Goal: Find specific page/section: Find specific page/section

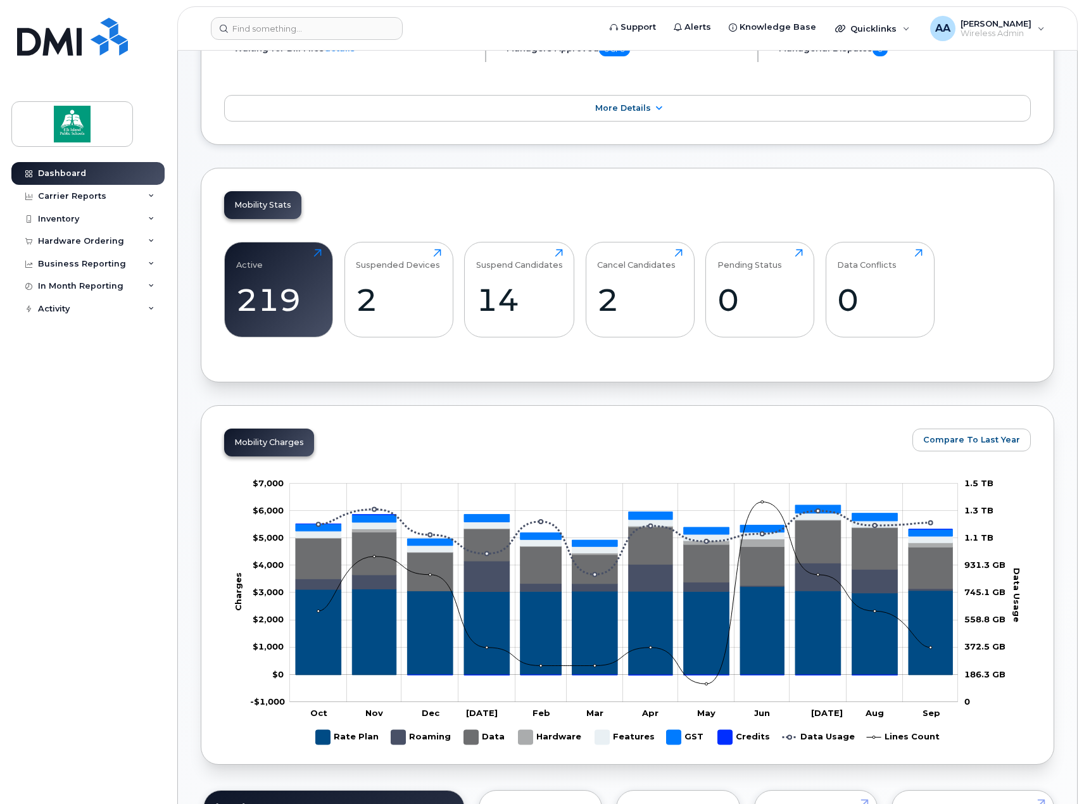
scroll to position [63, 0]
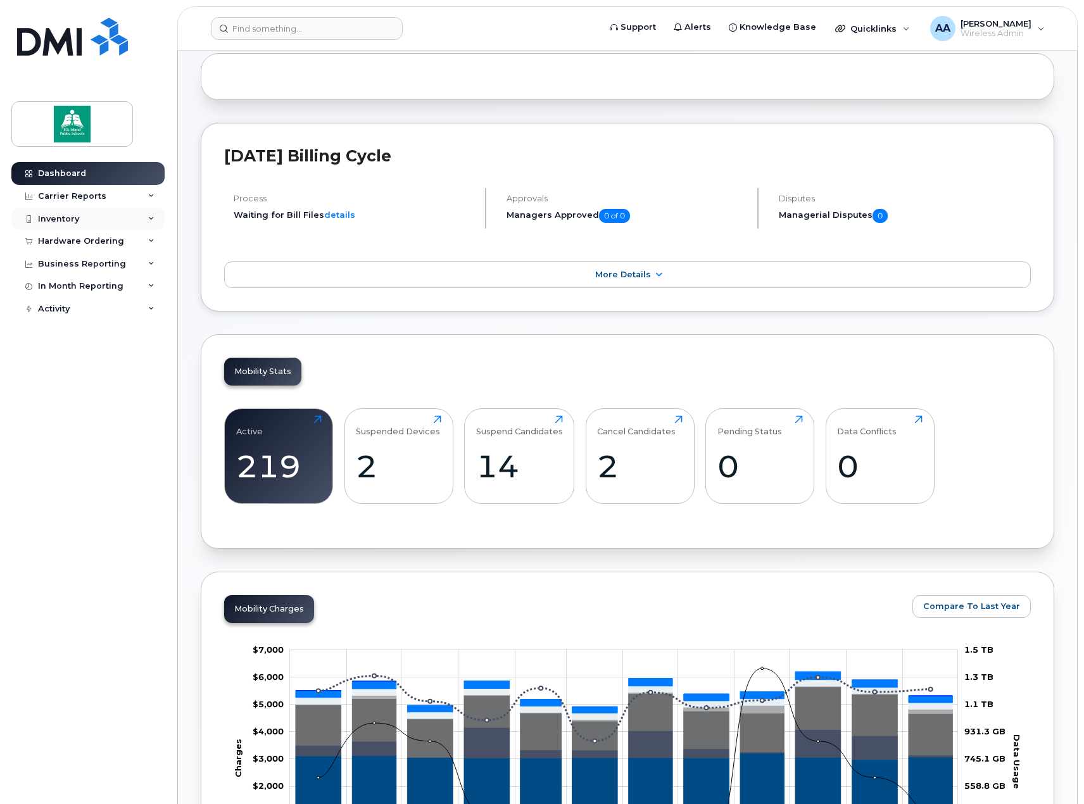
click at [154, 219] on icon at bounding box center [151, 219] width 6 height 6
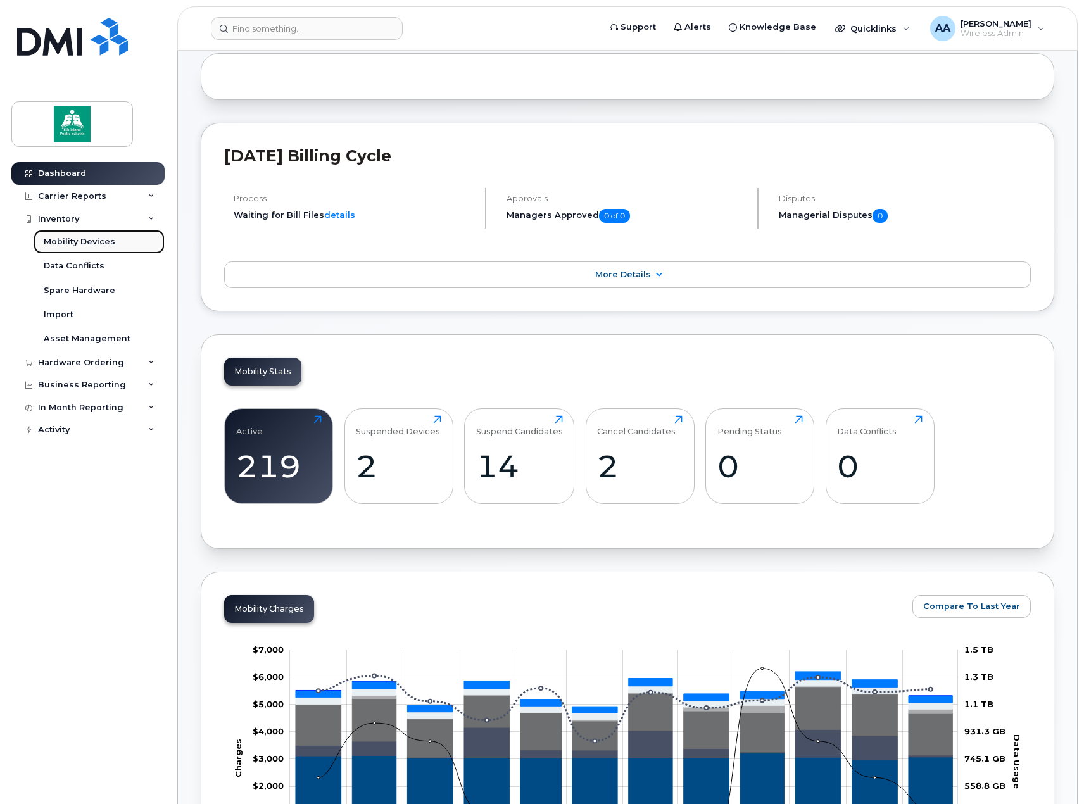
click at [110, 246] on div "Mobility Devices" at bounding box center [80, 241] width 72 height 11
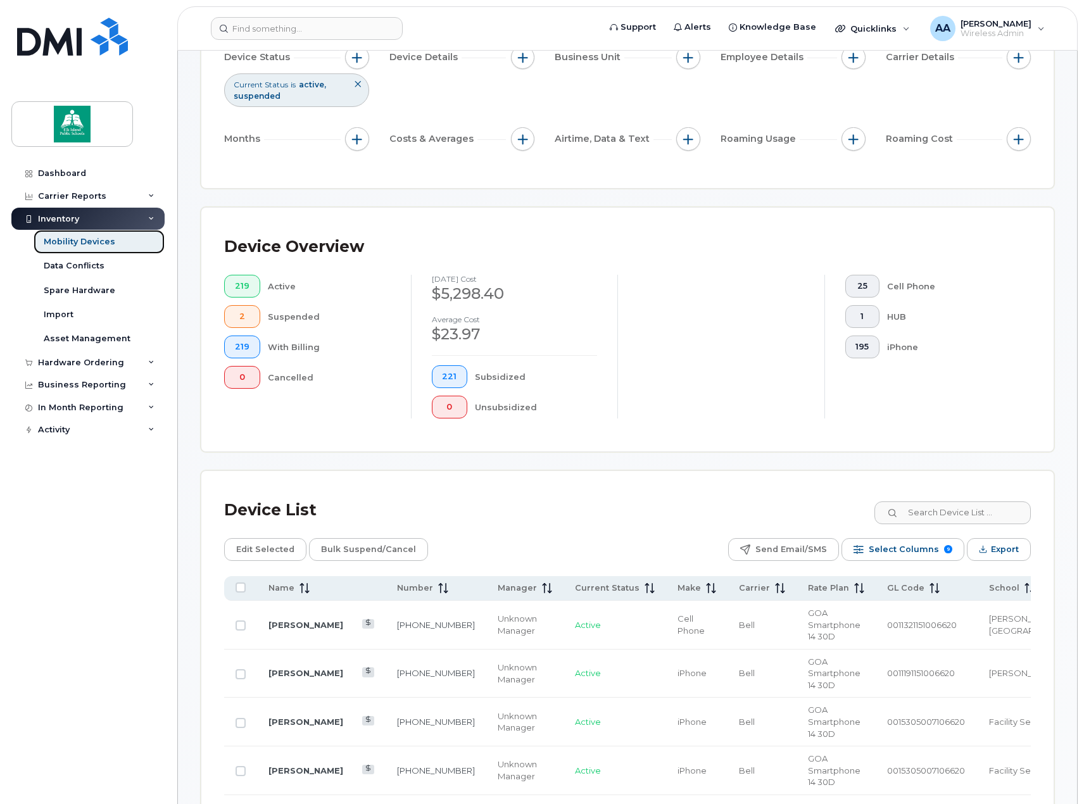
scroll to position [380, 0]
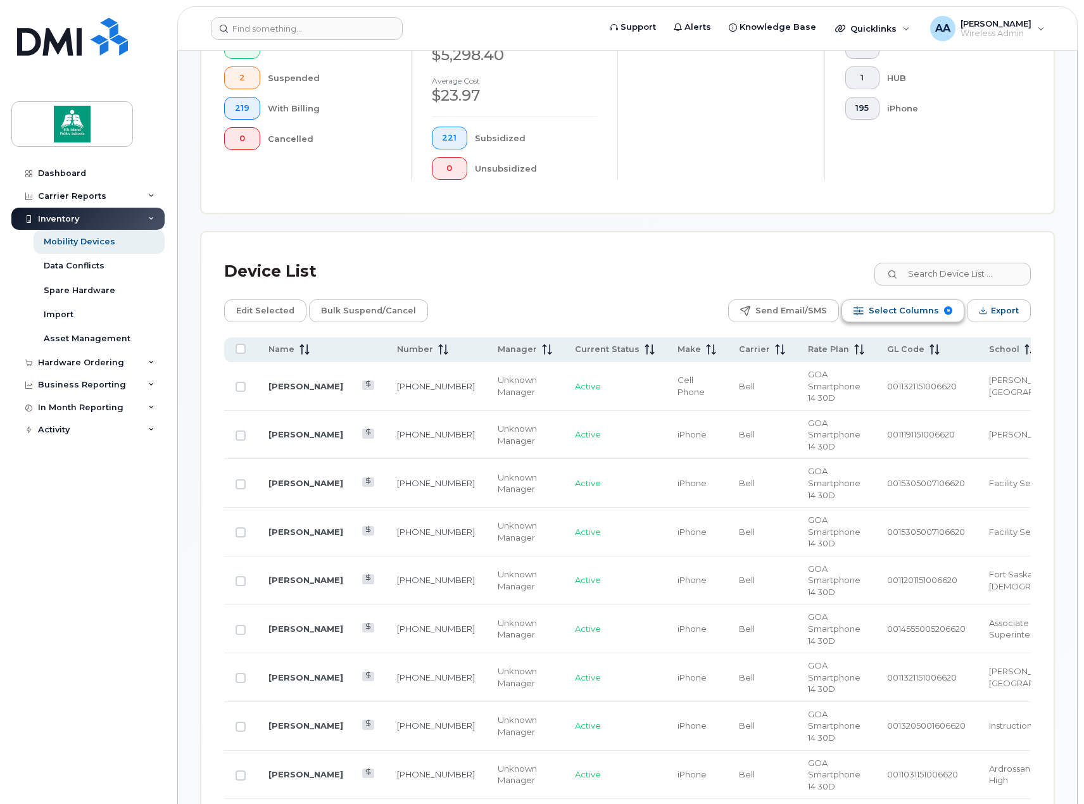
click at [863, 312] on div "Select Columns 9" at bounding box center [859, 311] width 10 height 10
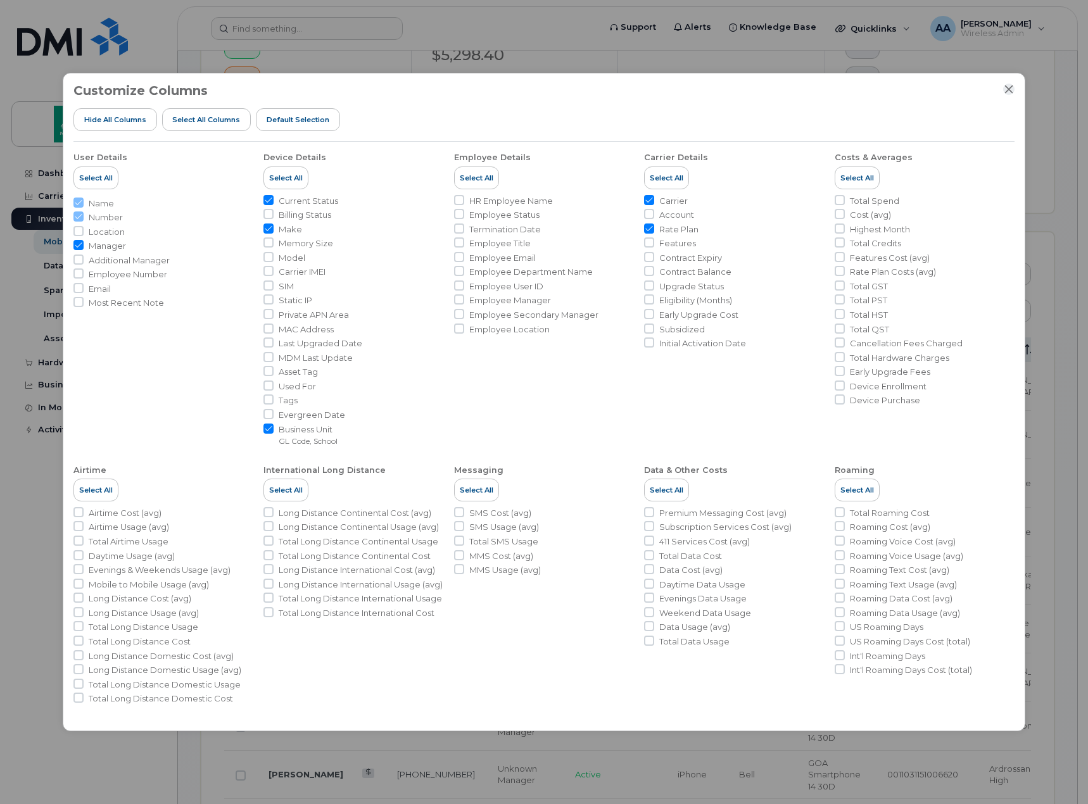
click at [1005, 87] on icon "Close" at bounding box center [1009, 89] width 10 height 10
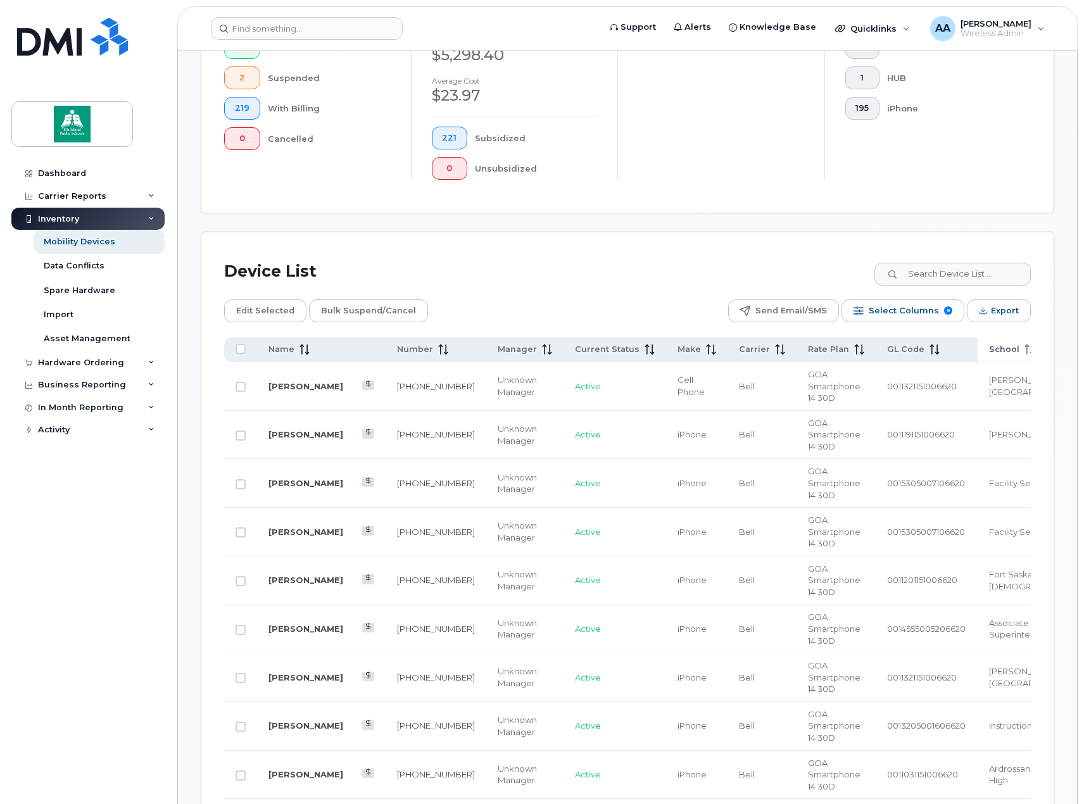
click at [989, 352] on span "School" at bounding box center [1004, 349] width 30 height 11
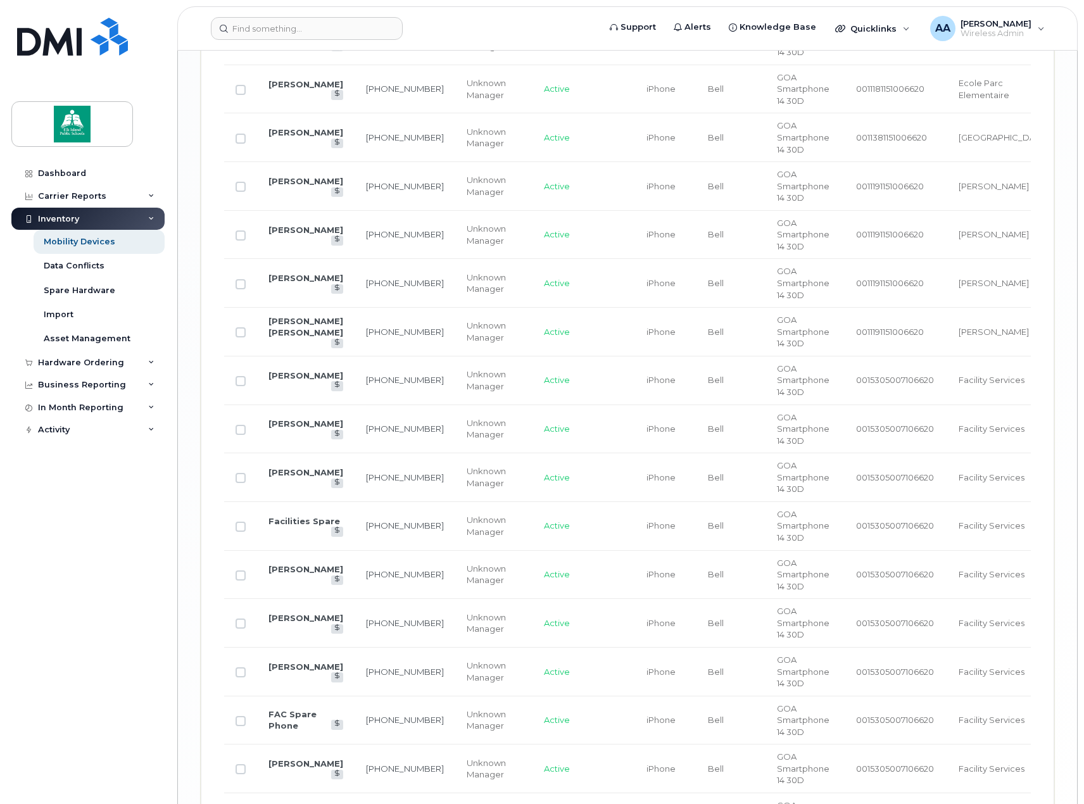
scroll to position [2483, 0]
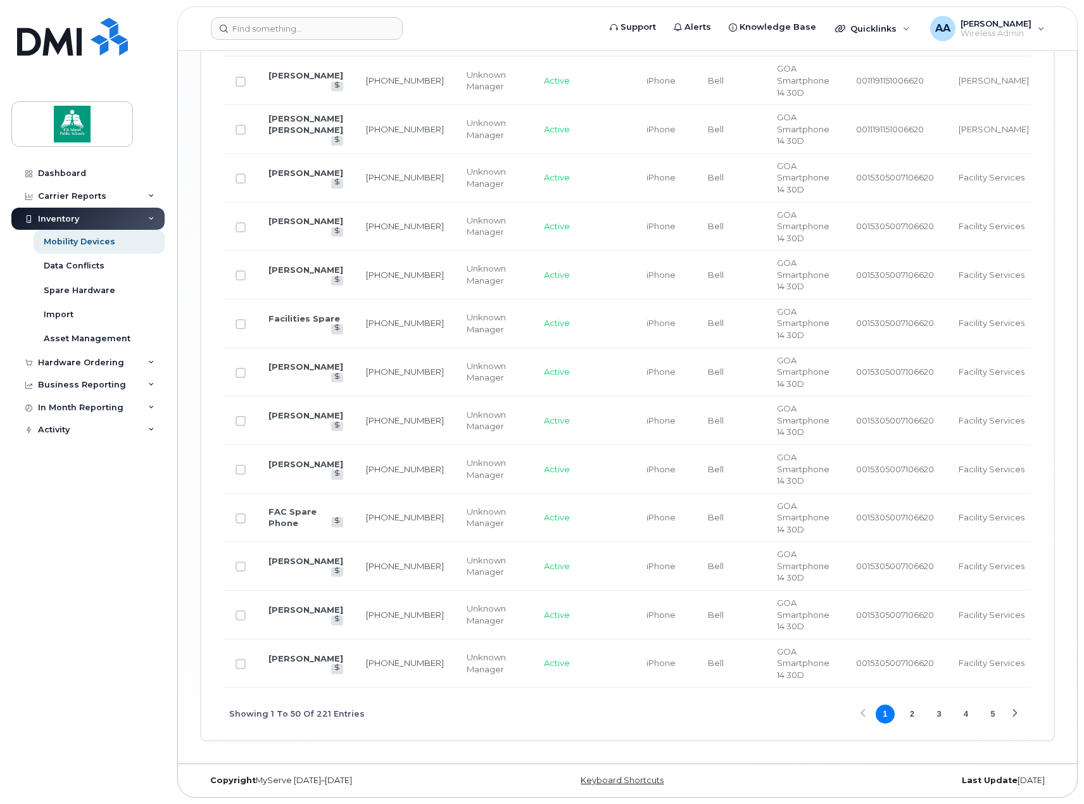
click at [913, 709] on button "2" at bounding box center [912, 714] width 19 height 19
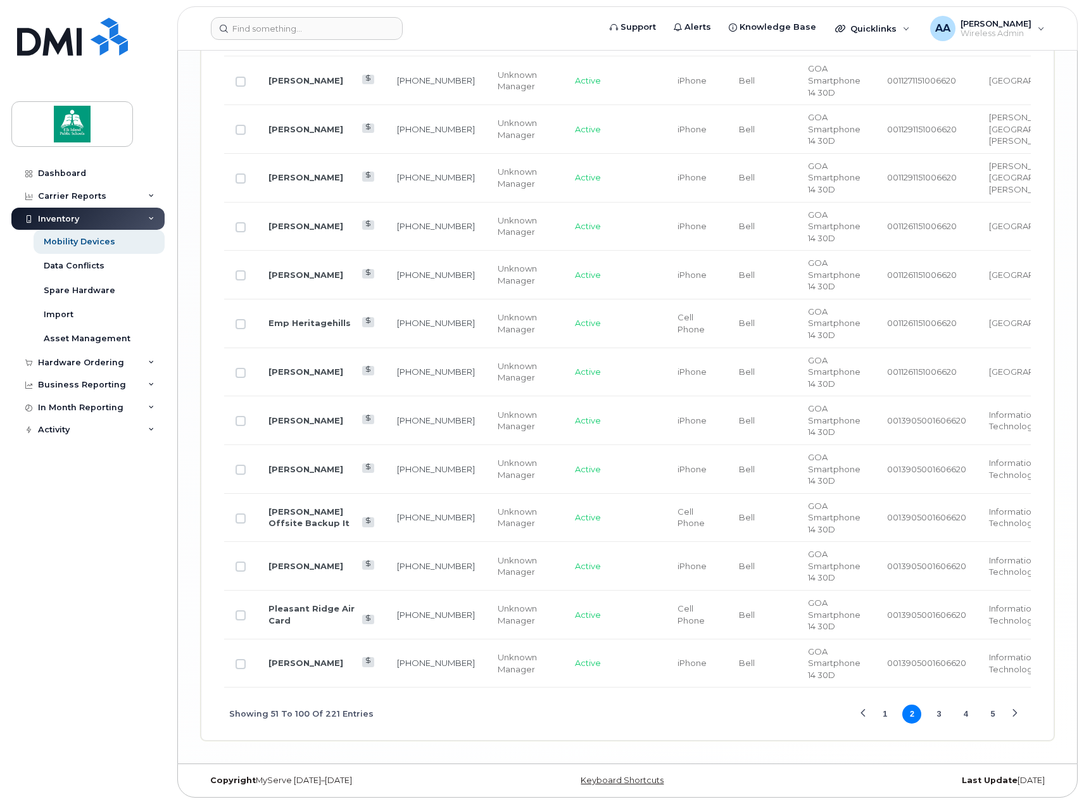
click at [944, 717] on button "3" at bounding box center [939, 714] width 19 height 19
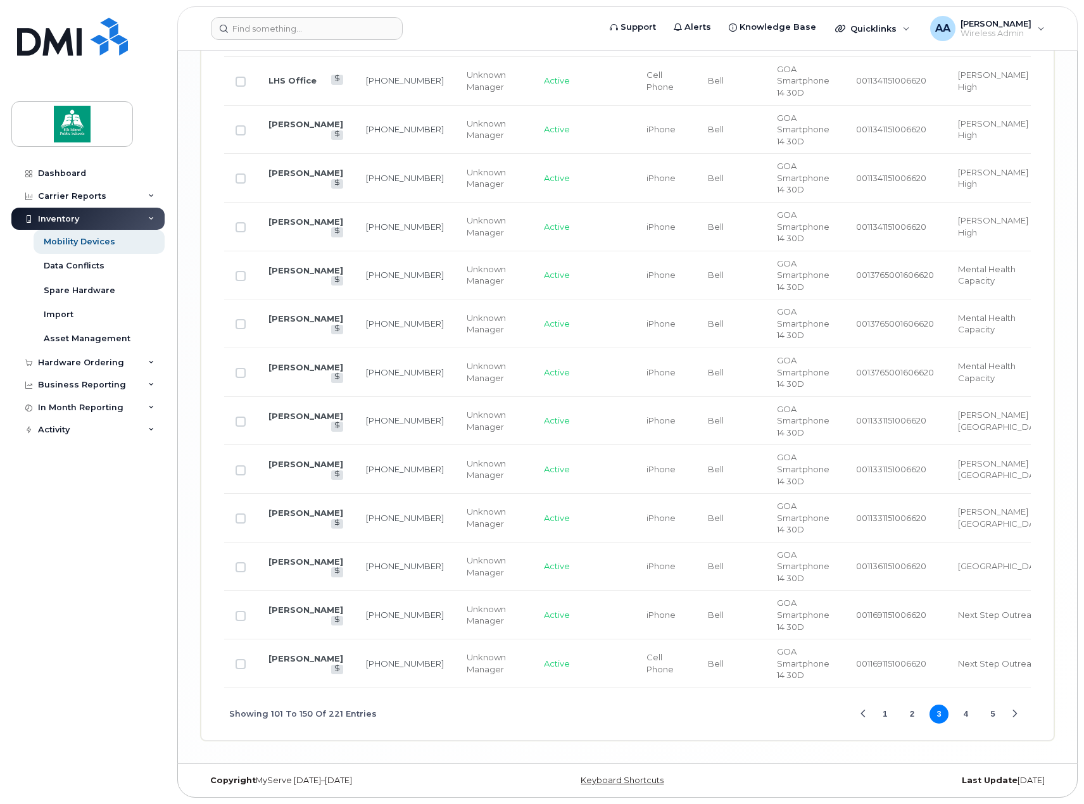
scroll to position [2471, 0]
click at [970, 712] on button "4" at bounding box center [966, 714] width 19 height 19
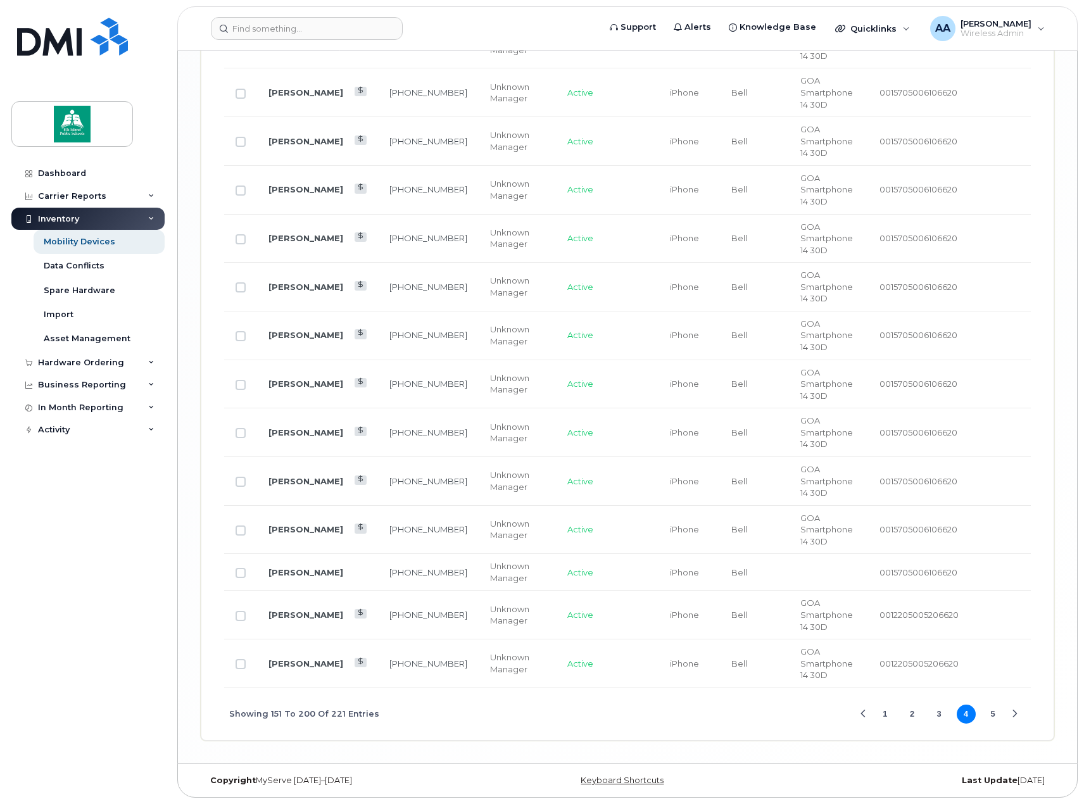
scroll to position [2494, 0]
